Goal: Task Accomplishment & Management: Manage account settings

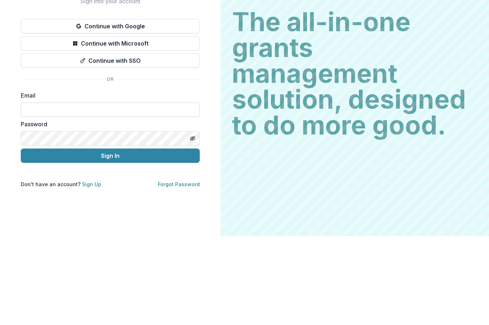
click at [57, 191] on input at bounding box center [110, 198] width 179 height 14
type input "**********"
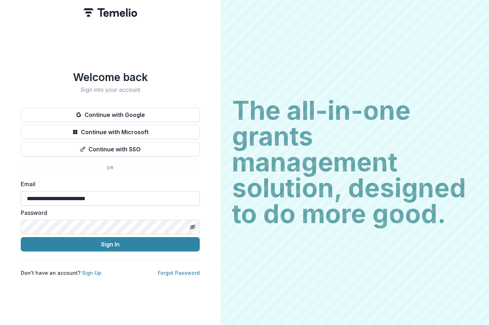
click at [110, 241] on button "Sign In" at bounding box center [110, 244] width 179 height 14
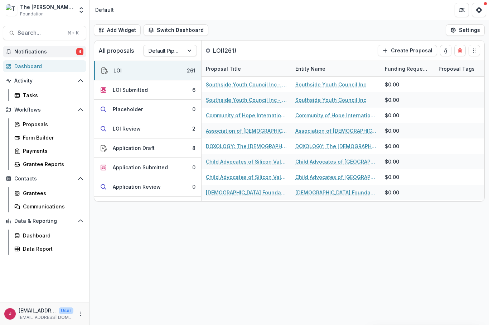
click at [38, 52] on span "Notifications" at bounding box center [45, 52] width 62 height 6
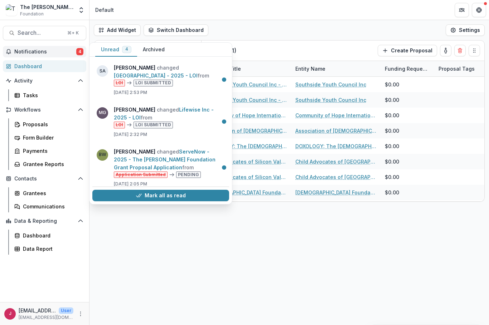
click at [48, 54] on button "Notifications 4" at bounding box center [44, 51] width 83 height 11
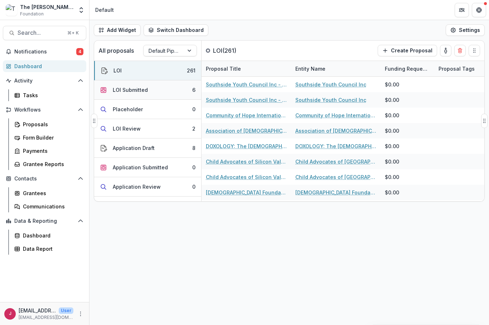
click at [167, 92] on button "LOI Submitted 6" at bounding box center [147, 89] width 107 height 19
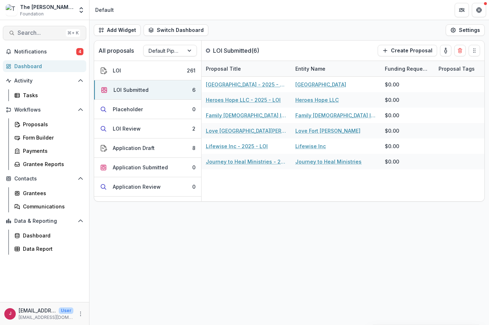
click at [36, 35] on span "Search..." at bounding box center [40, 32] width 45 height 7
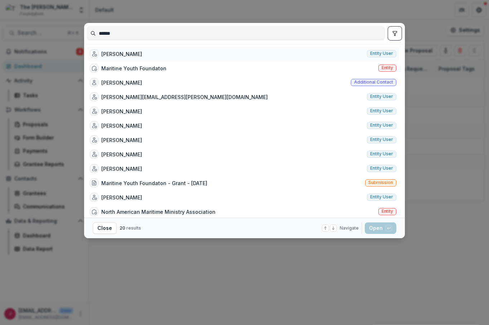
type input "******"
click at [123, 54] on div "[PERSON_NAME]" at bounding box center [121, 54] width 41 height 8
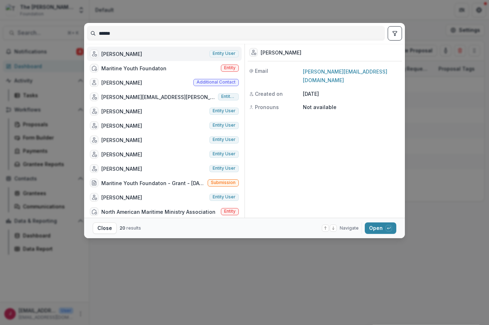
scroll to position [0, 0]
click at [158, 51] on div "[PERSON_NAME] Entity user" at bounding box center [164, 53] width 155 height 14
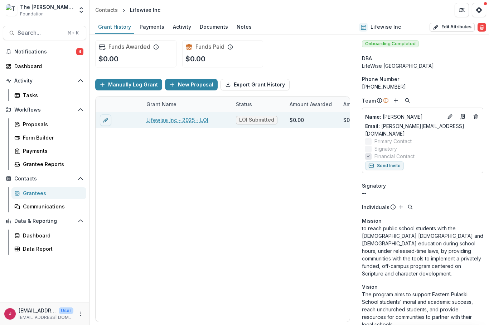
click at [163, 121] on link "Lifewise Inc - 2025 - LOI" at bounding box center [178, 120] width 62 height 8
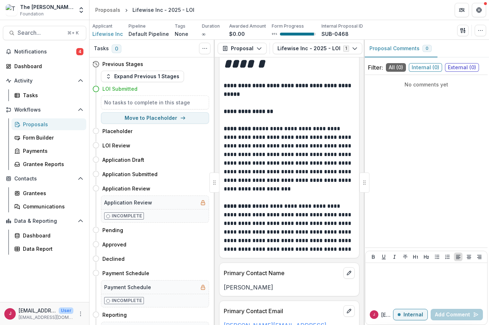
scroll to position [31, 0]
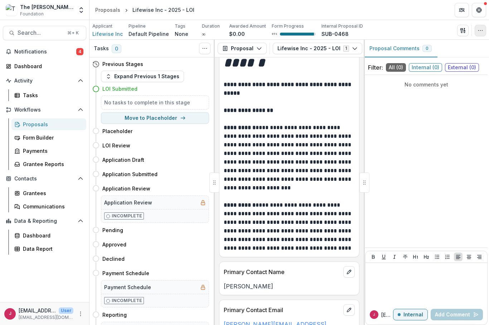
click at [477, 31] on button "button" at bounding box center [480, 30] width 11 height 11
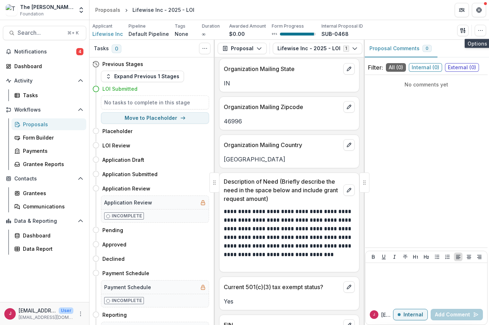
scroll to position [502, 0]
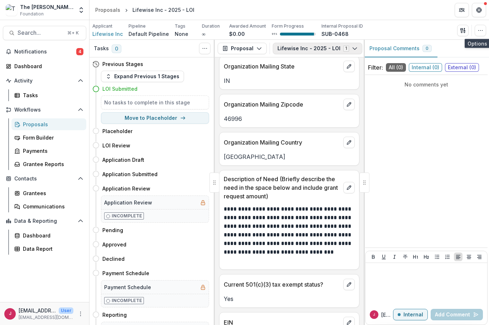
click at [352, 49] on icon "button" at bounding box center [355, 48] width 6 height 6
click at [315, 78] on span "Lifewise Inc - 2025 - LOI" at bounding box center [319, 76] width 66 height 8
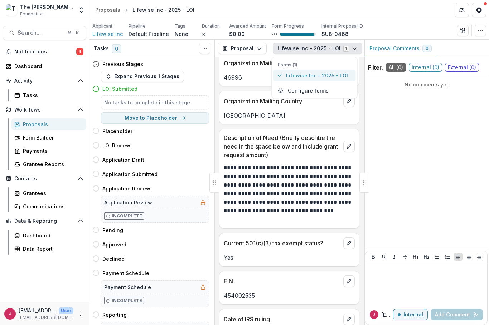
scroll to position [544, 0]
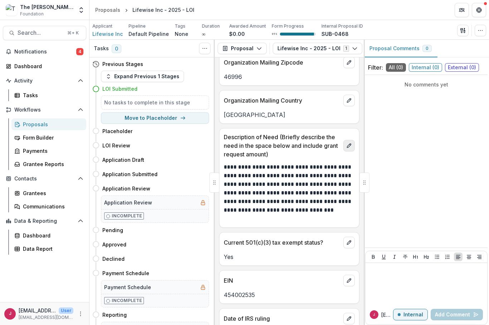
click at [350, 140] on button "edit" at bounding box center [349, 145] width 11 height 11
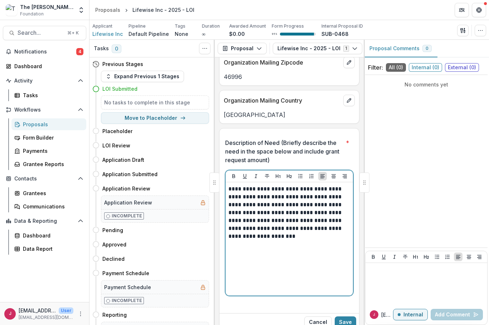
click at [301, 232] on div "**********" at bounding box center [290, 238] width 122 height 107
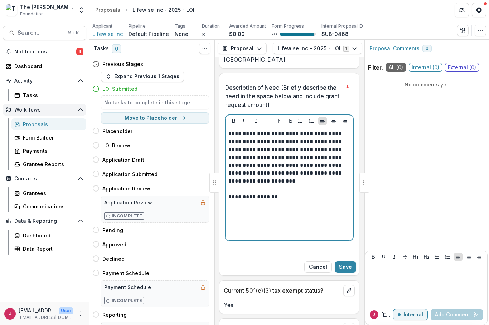
scroll to position [601, 0]
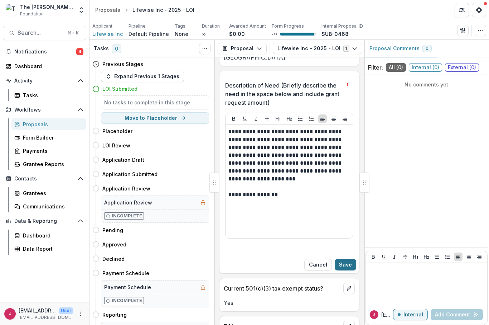
click at [349, 259] on button "Save" at bounding box center [345, 264] width 21 height 11
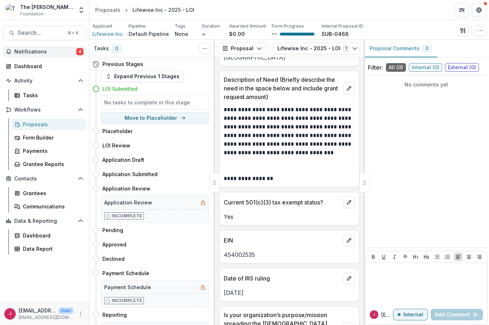
click at [35, 49] on span "Notifications" at bounding box center [45, 52] width 62 height 6
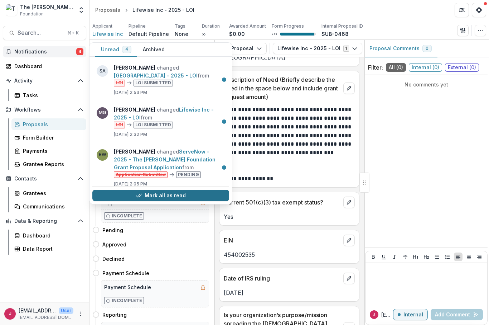
click at [203, 195] on button "Mark all as read" at bounding box center [160, 195] width 137 height 11
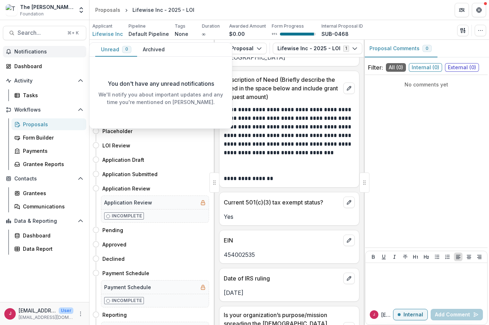
click at [431, 199] on div "No comments yet" at bounding box center [426, 161] width 123 height 167
